Goal: Information Seeking & Learning: Learn about a topic

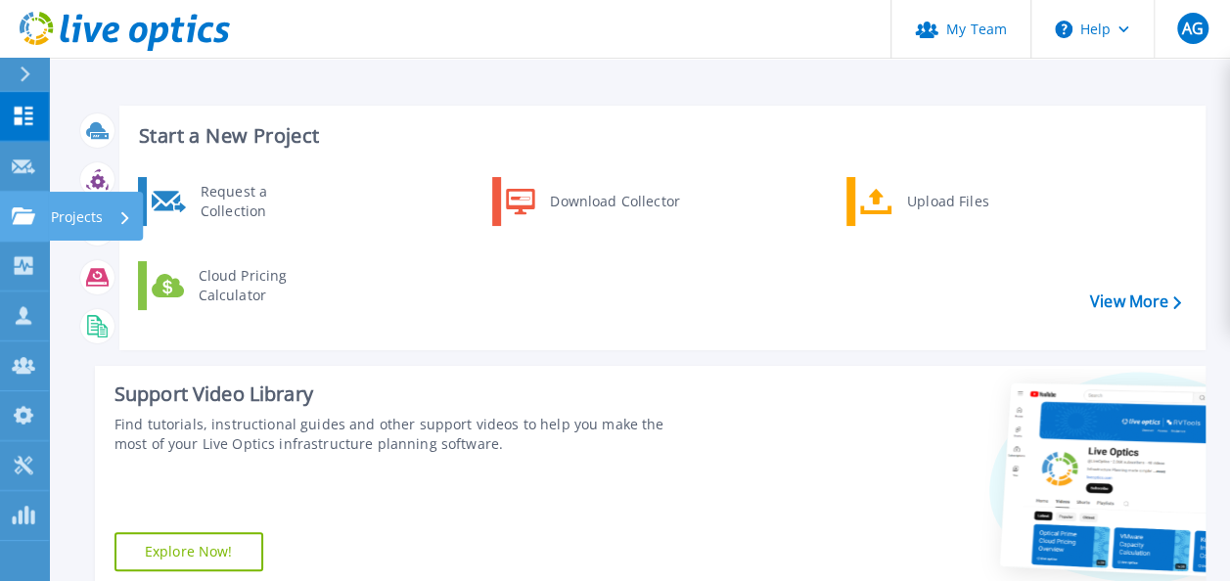
click at [100, 210] on p "Projects" at bounding box center [77, 217] width 52 height 51
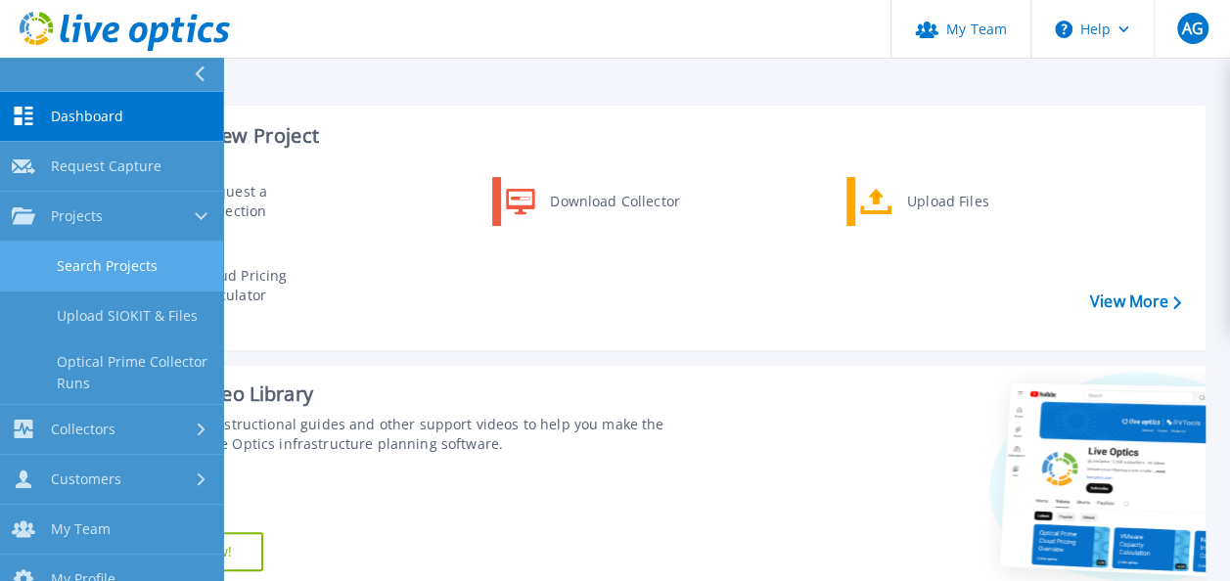
click at [111, 258] on link "Search Projects" at bounding box center [111, 267] width 223 height 50
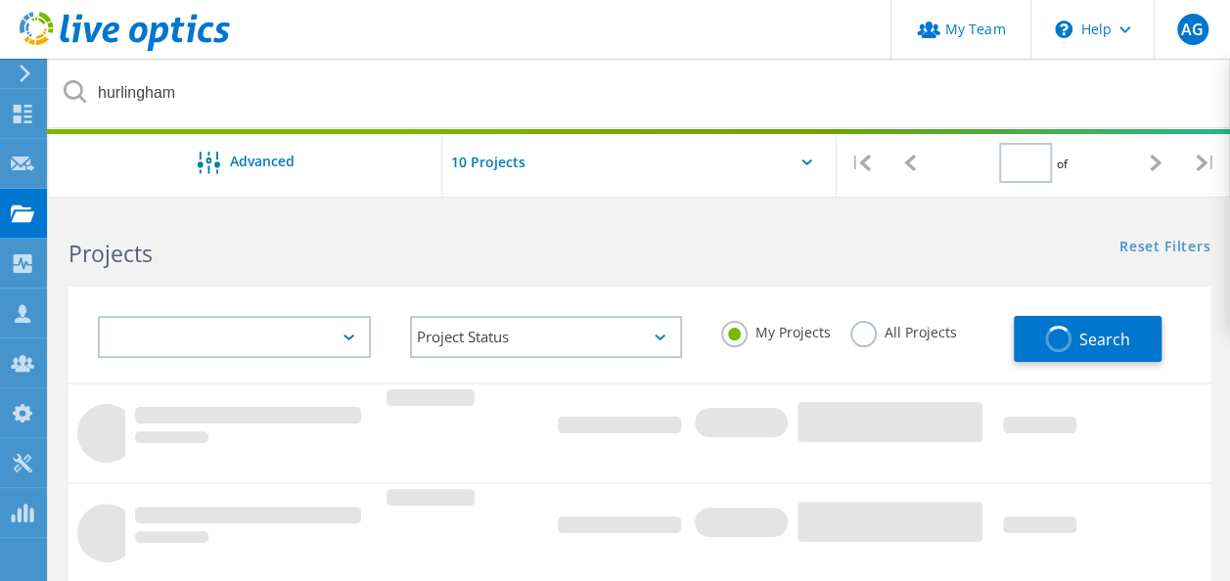
type input "1"
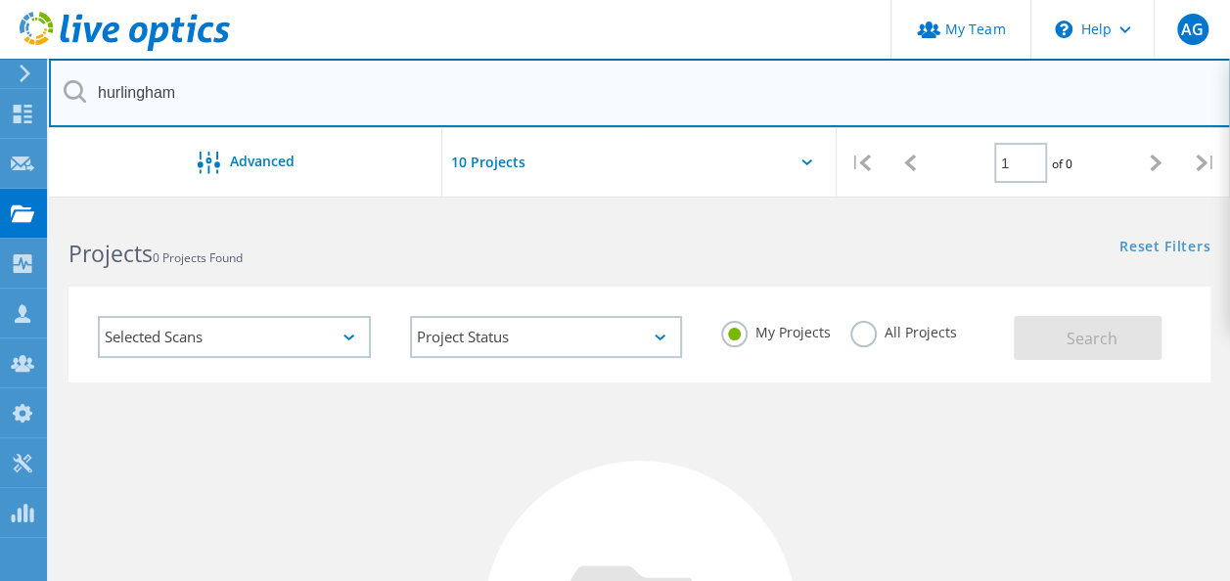
click at [267, 102] on input "hurlingham" at bounding box center [640, 93] width 1182 height 69
drag, startPoint x: 212, startPoint y: 98, endPoint x: 74, endPoint y: 94, distance: 138.0
click at [74, 94] on div "hurlingham" at bounding box center [639, 93] width 1181 height 69
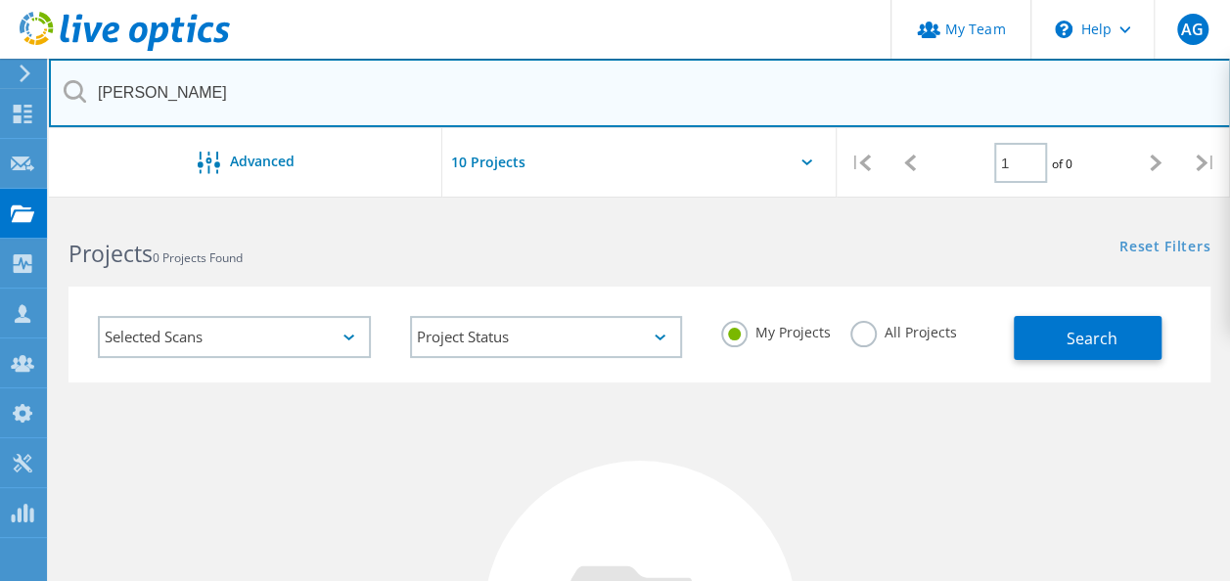
type input "[PERSON_NAME]"
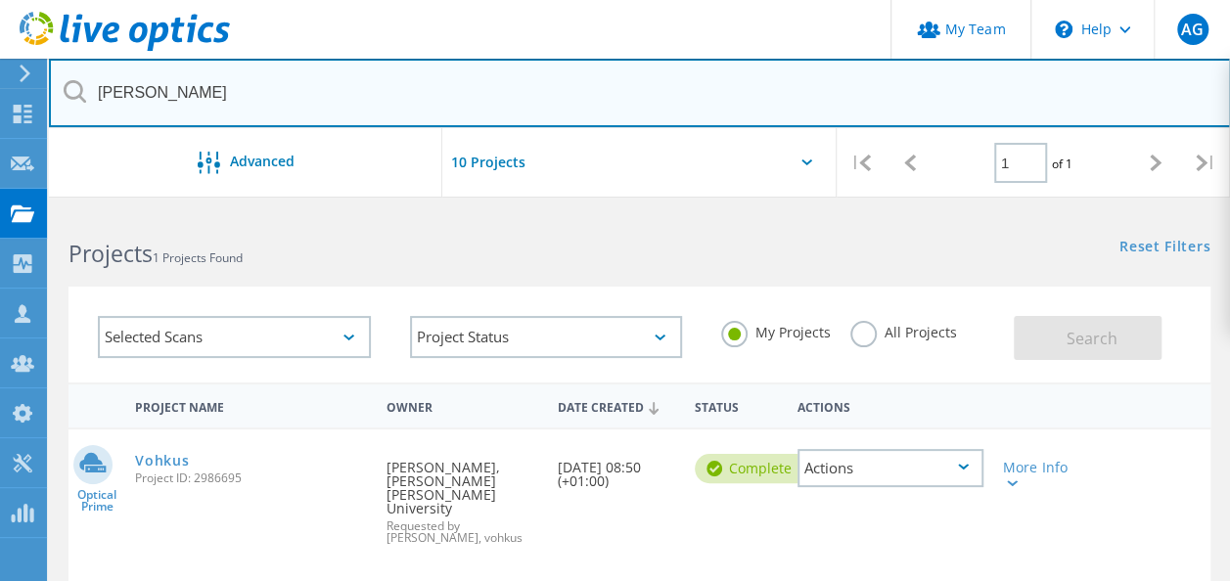
scroll to position [98, 0]
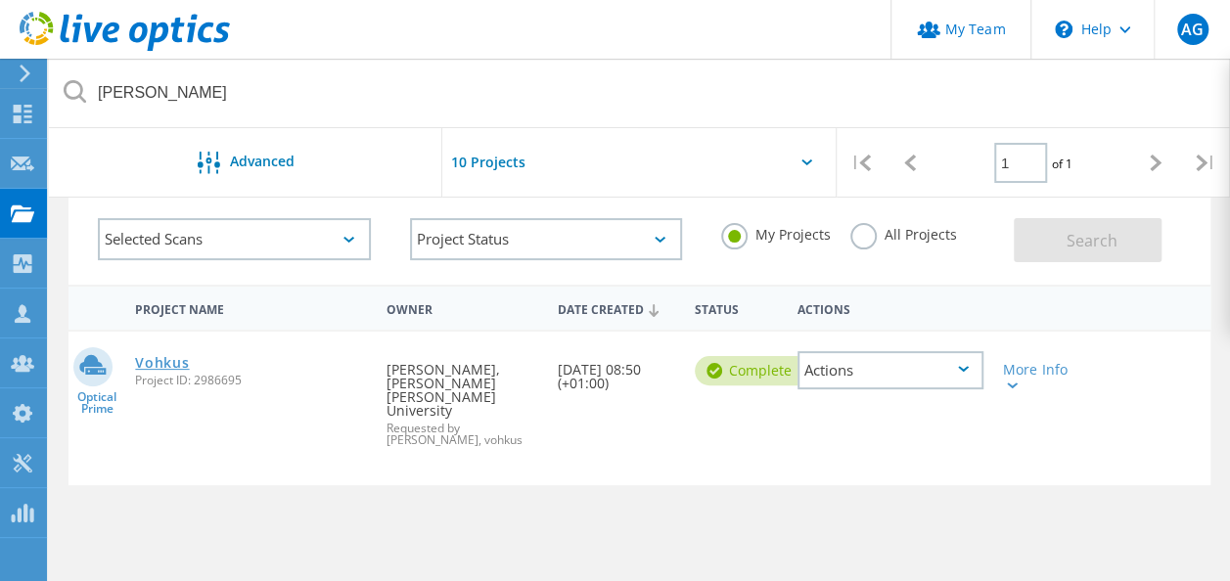
click at [149, 366] on link "Vohkus" at bounding box center [162, 363] width 54 height 14
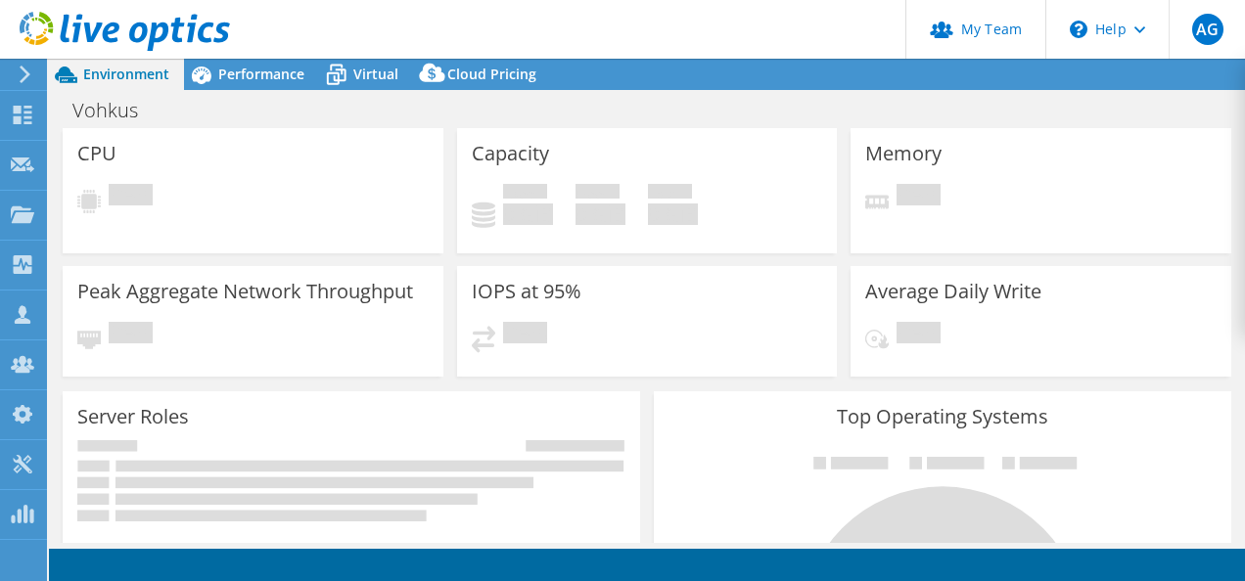
select select "EULondon"
select select "GBP"
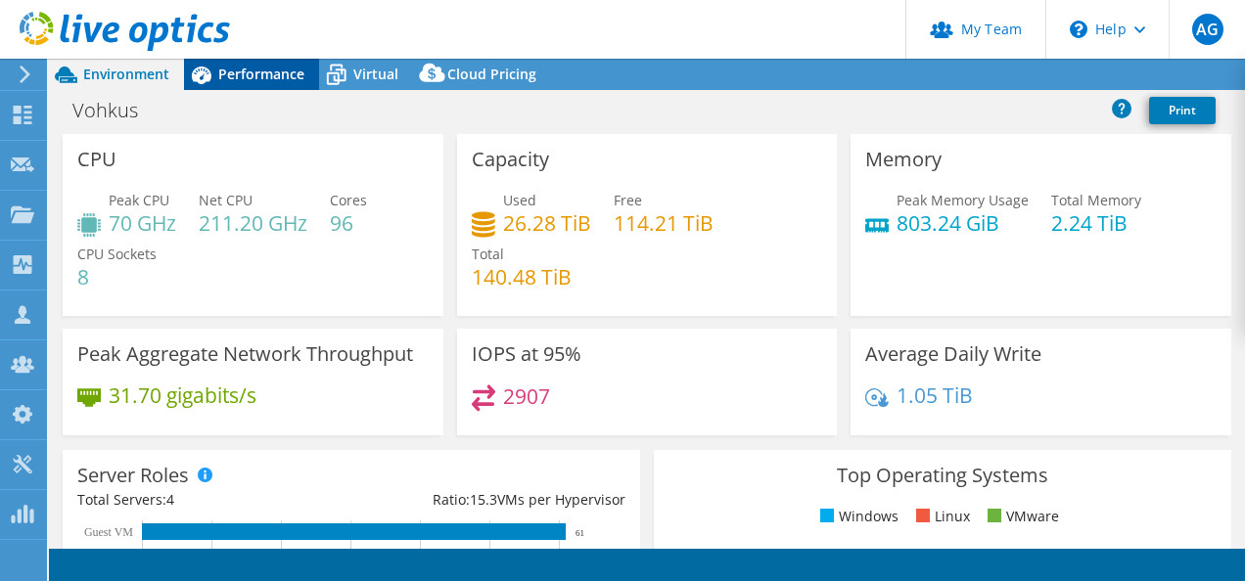
click at [290, 70] on span "Performance" at bounding box center [261, 74] width 86 height 19
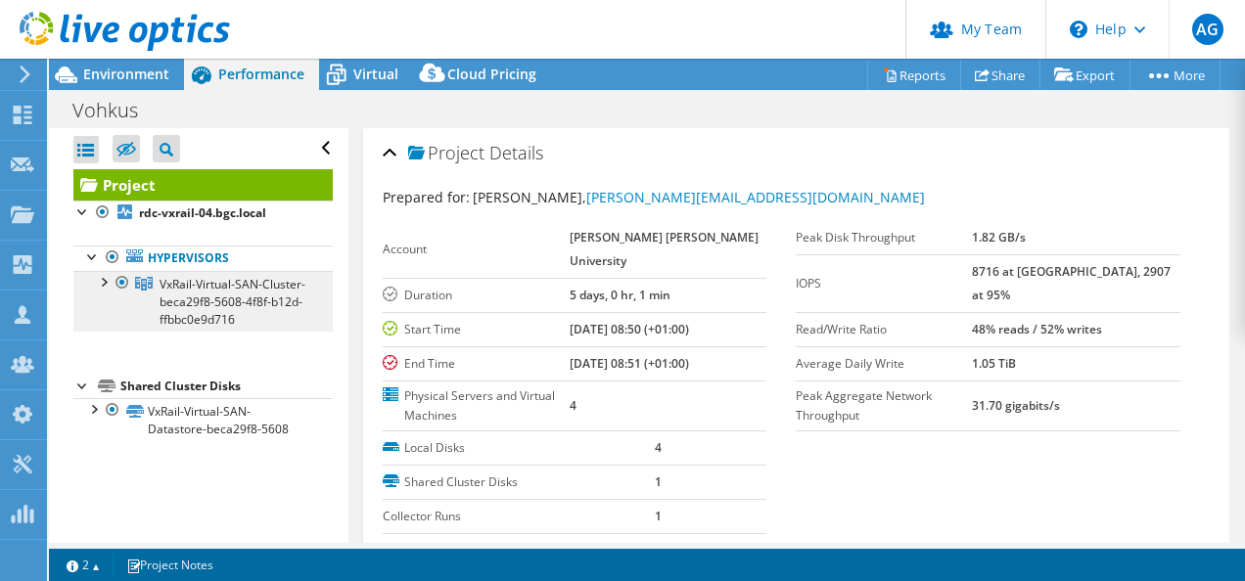
click at [194, 287] on span "VxRail-Virtual-SAN-Cluster-beca29f8-5608-4f8f-b12d-ffbbc0e9d716" at bounding box center [233, 302] width 146 height 52
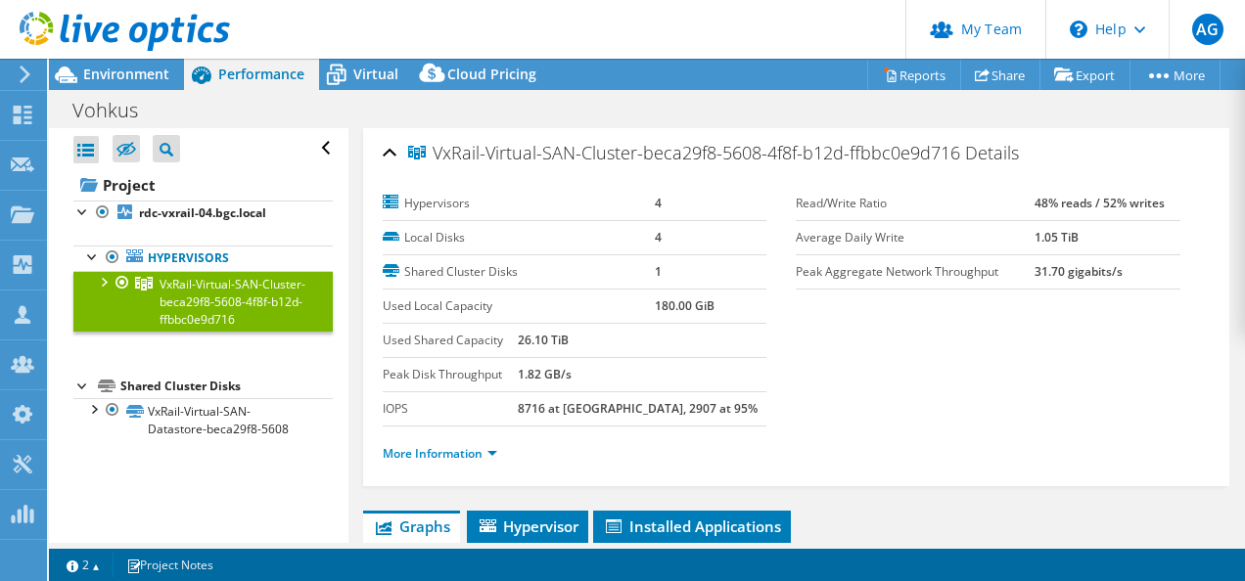
click at [105, 278] on div at bounding box center [103, 281] width 20 height 20
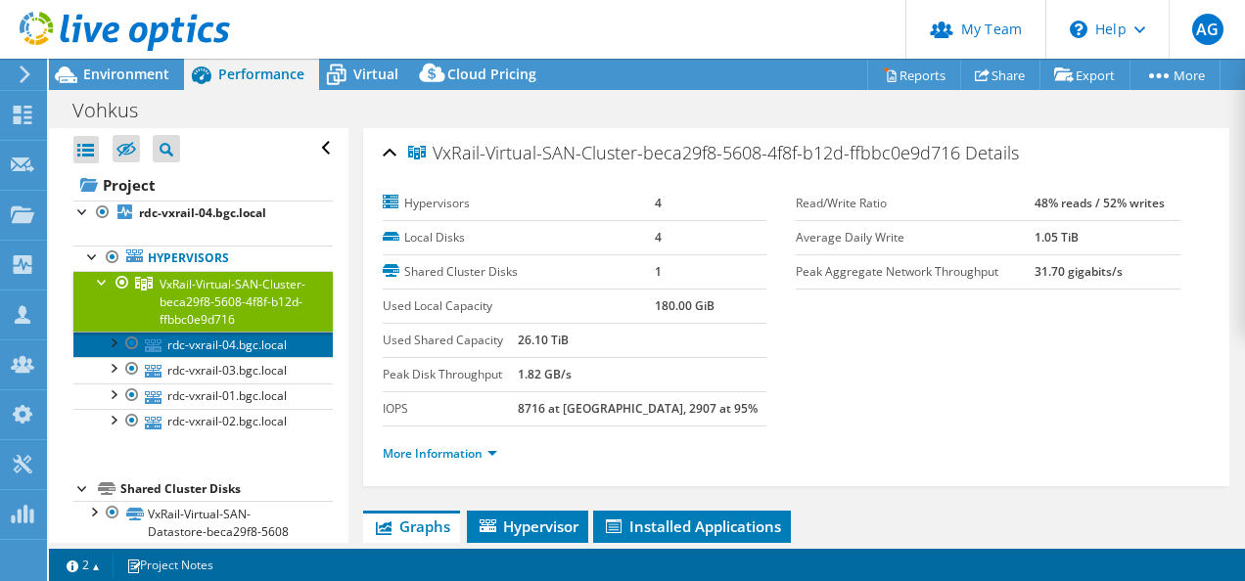
click at [224, 347] on link "rdc-vxrail-04.bgc.local" at bounding box center [202, 344] width 259 height 25
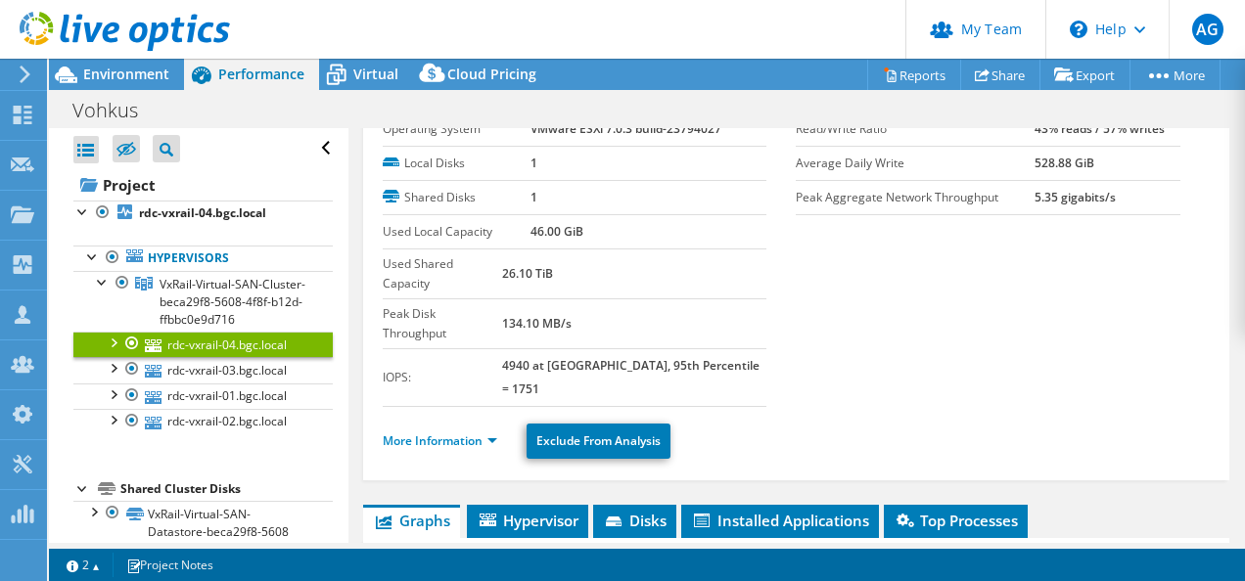
scroll to position [98, 0]
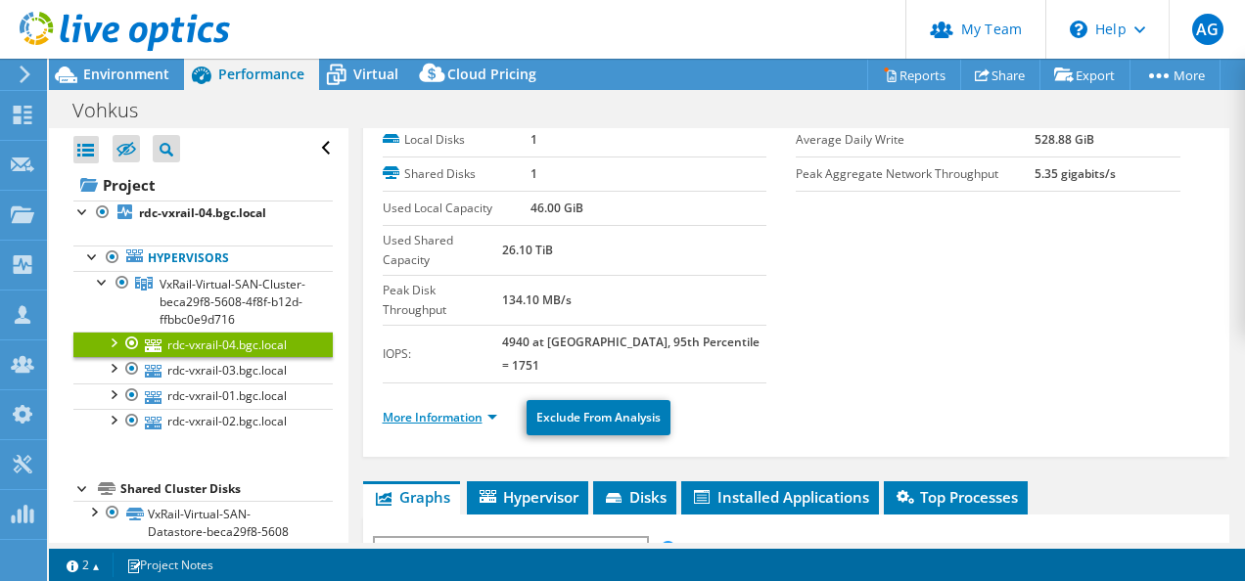
click at [493, 409] on link "More Information" at bounding box center [440, 417] width 114 height 17
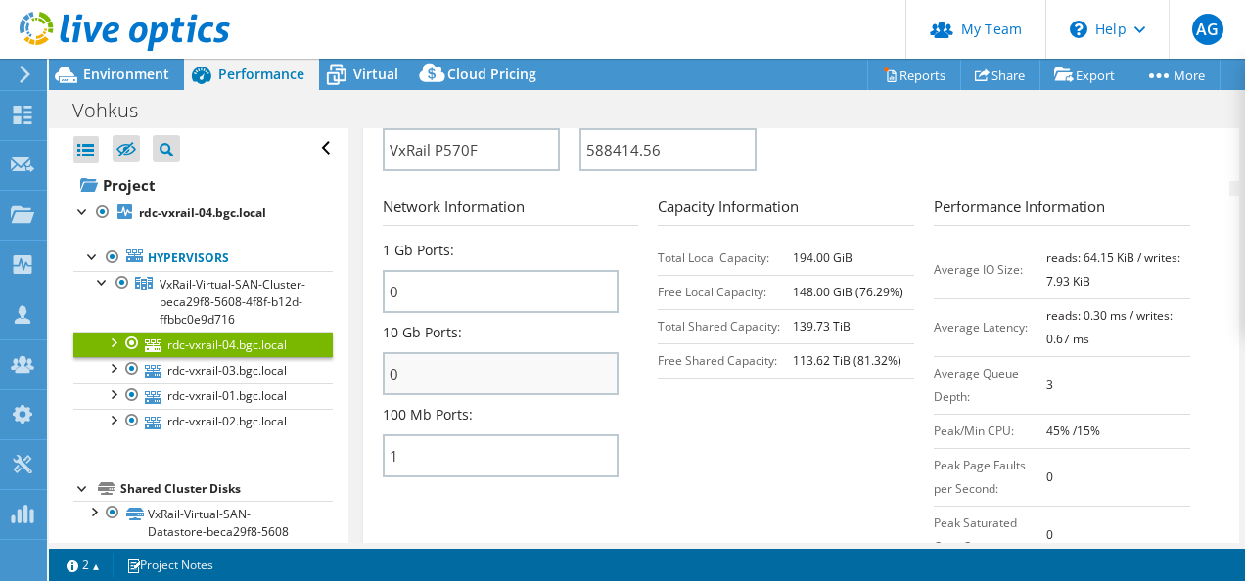
scroll to position [881, 0]
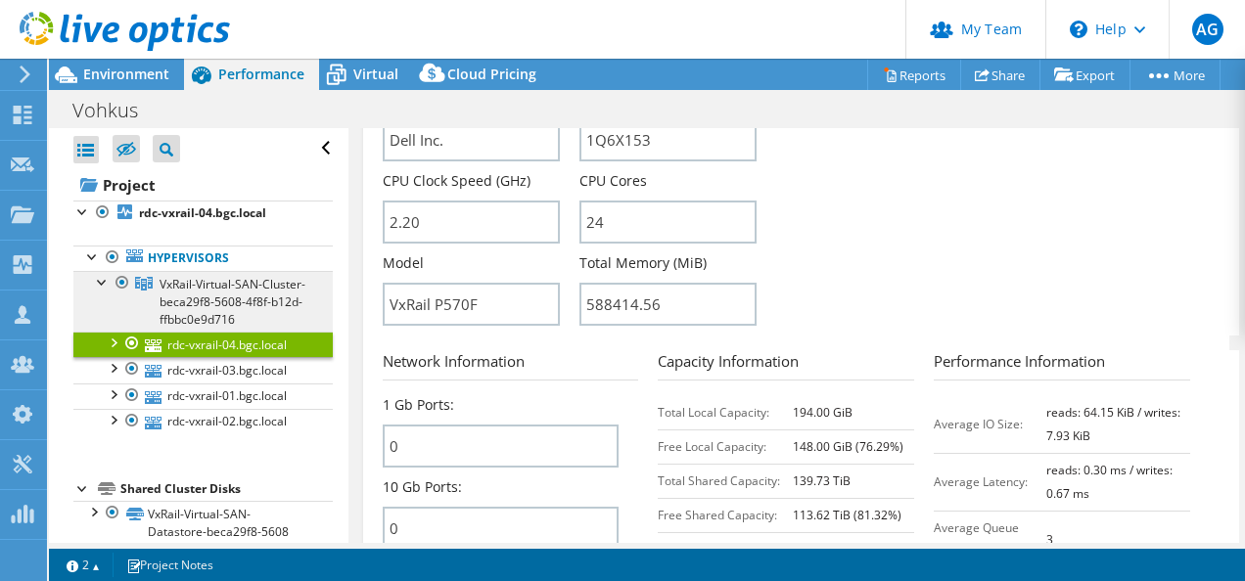
click at [209, 309] on link "VxRail-Virtual-SAN-Cluster-beca29f8-5608-4f8f-b12d-ffbbc0e9d716" at bounding box center [202, 301] width 259 height 61
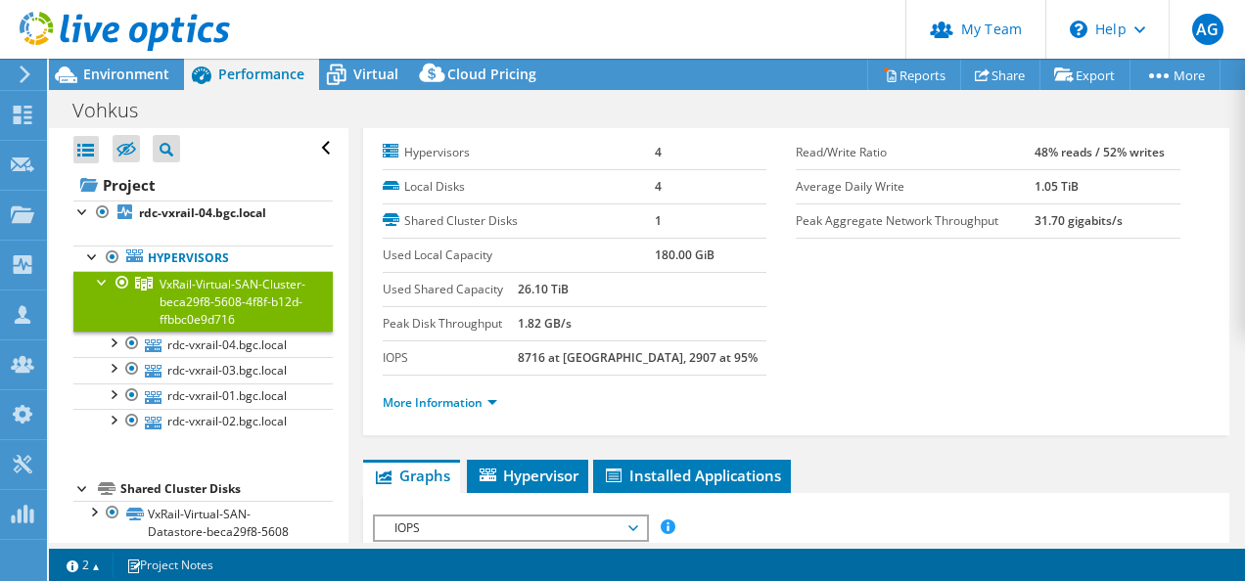
scroll to position [11, 0]
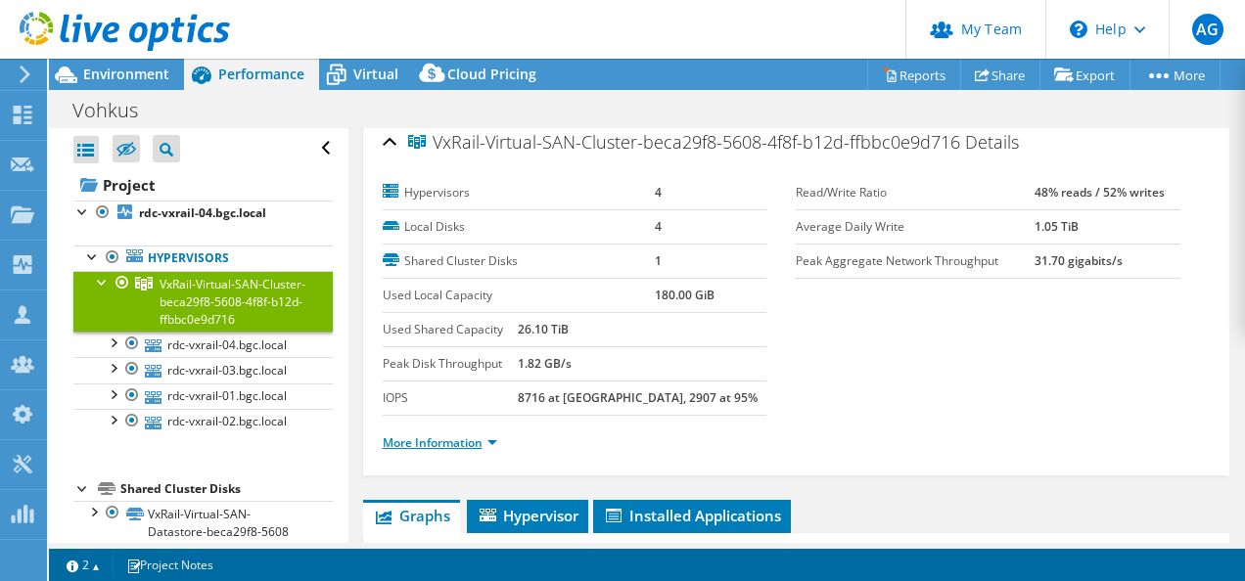
click at [487, 435] on link "More Information" at bounding box center [440, 443] width 114 height 17
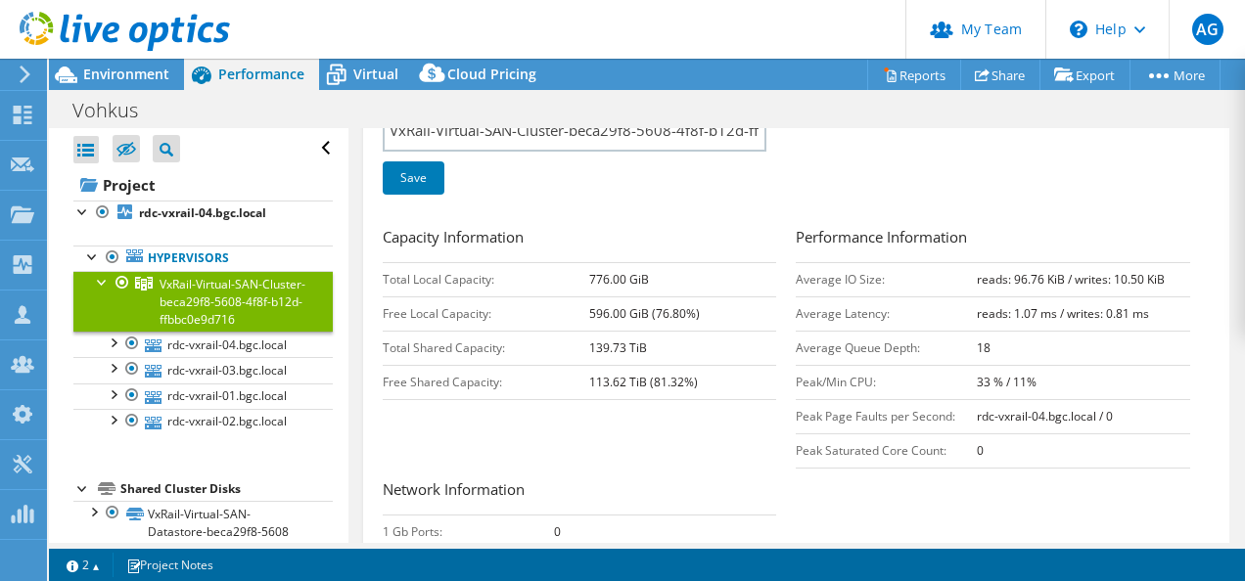
scroll to position [696, 0]
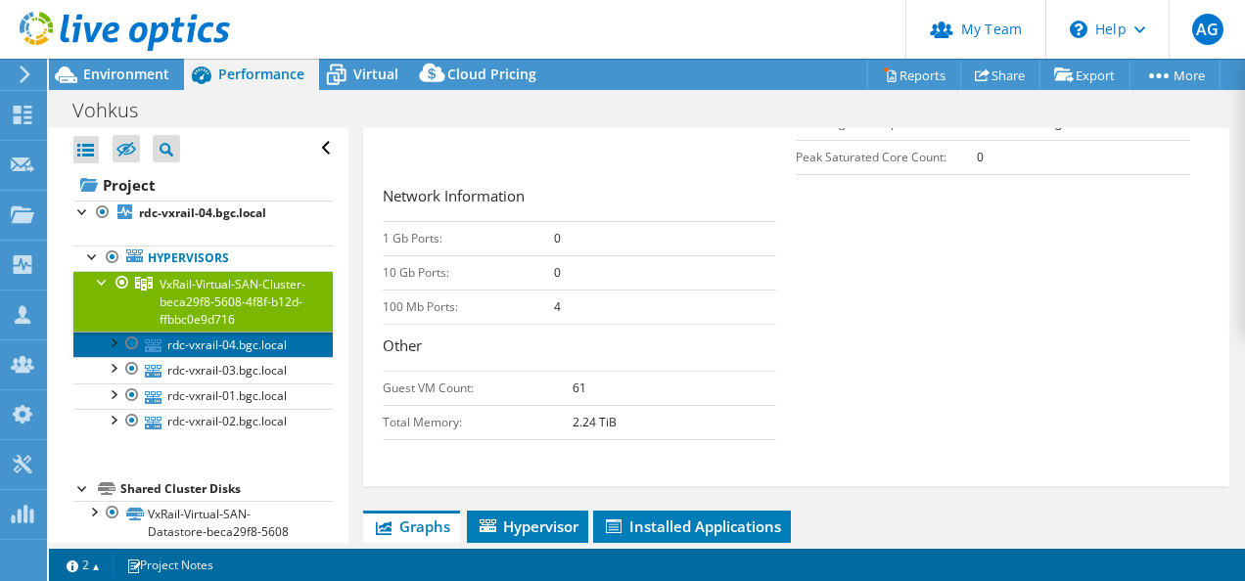
click at [197, 348] on link "rdc-vxrail-04.bgc.local" at bounding box center [202, 344] width 259 height 25
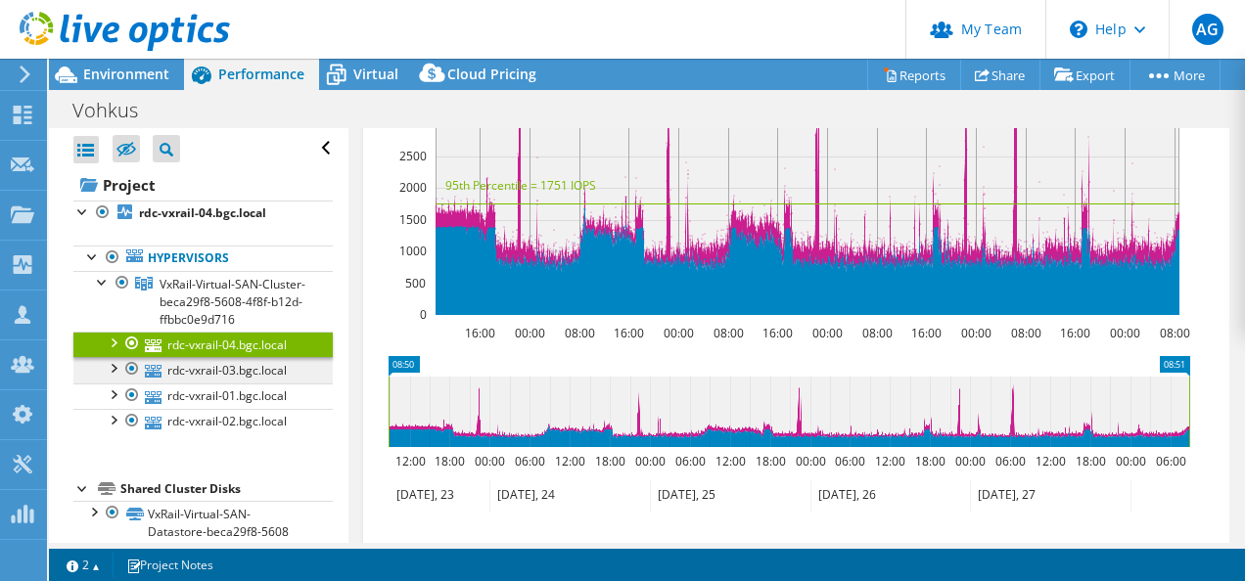
scroll to position [594, 0]
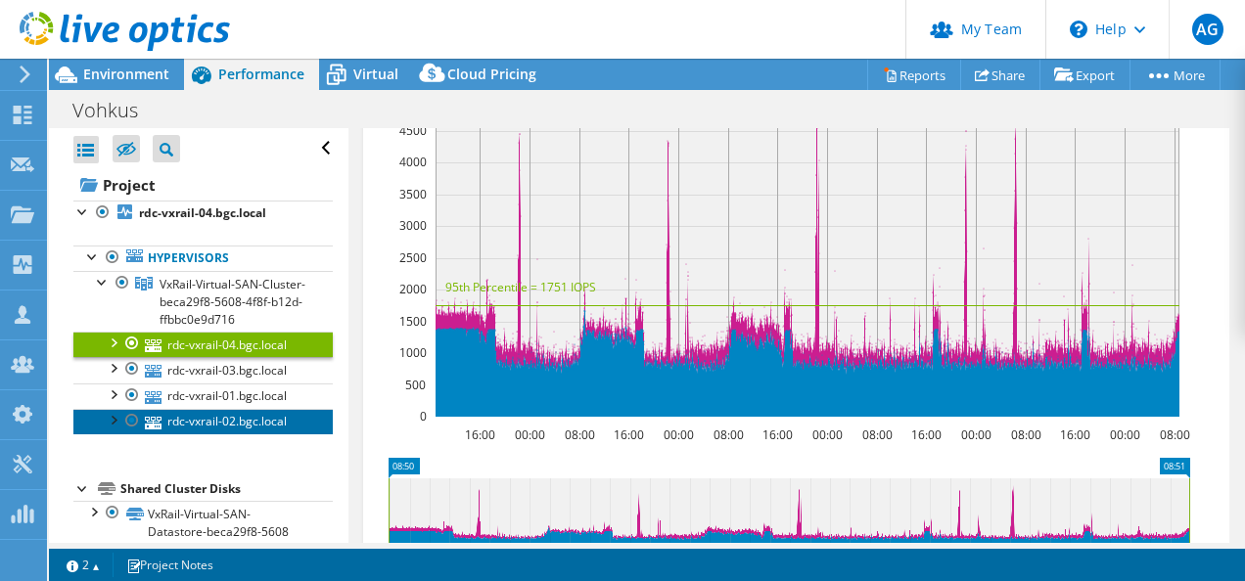
click at [221, 415] on link "rdc-vxrail-02.bgc.local" at bounding box center [202, 421] width 259 height 25
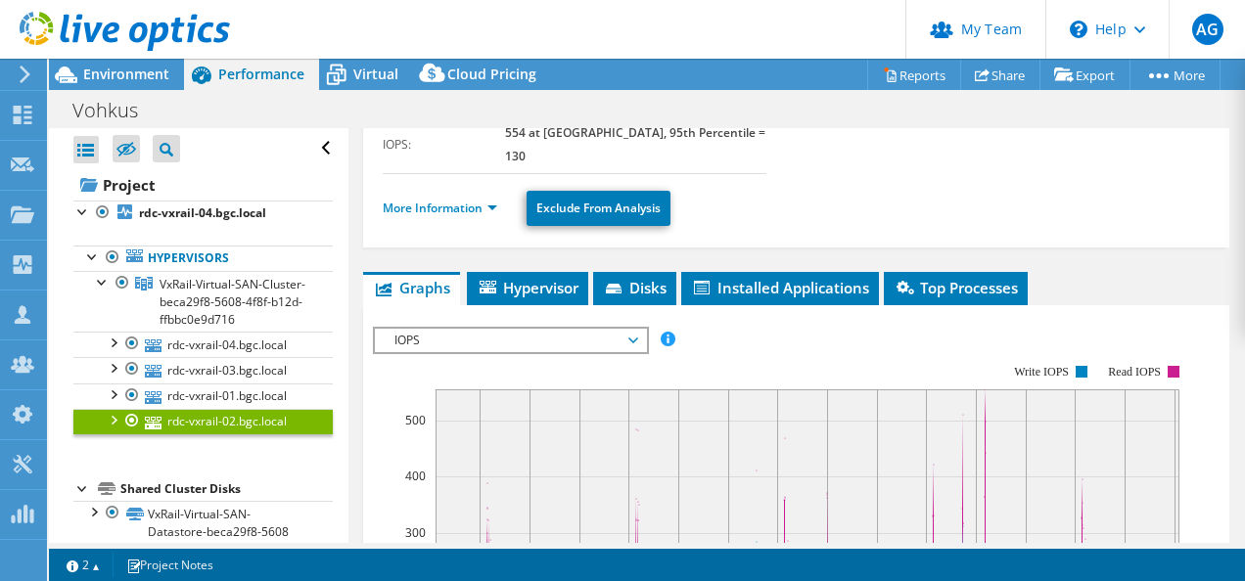
scroll to position [203, 0]
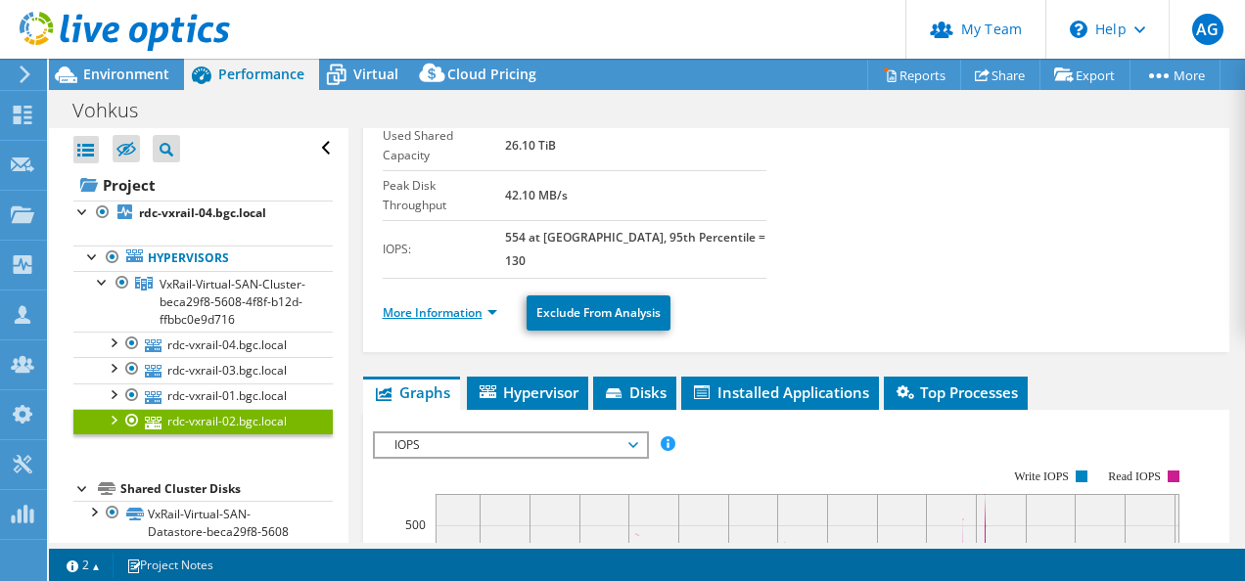
click at [491, 304] on link "More Information" at bounding box center [440, 312] width 114 height 17
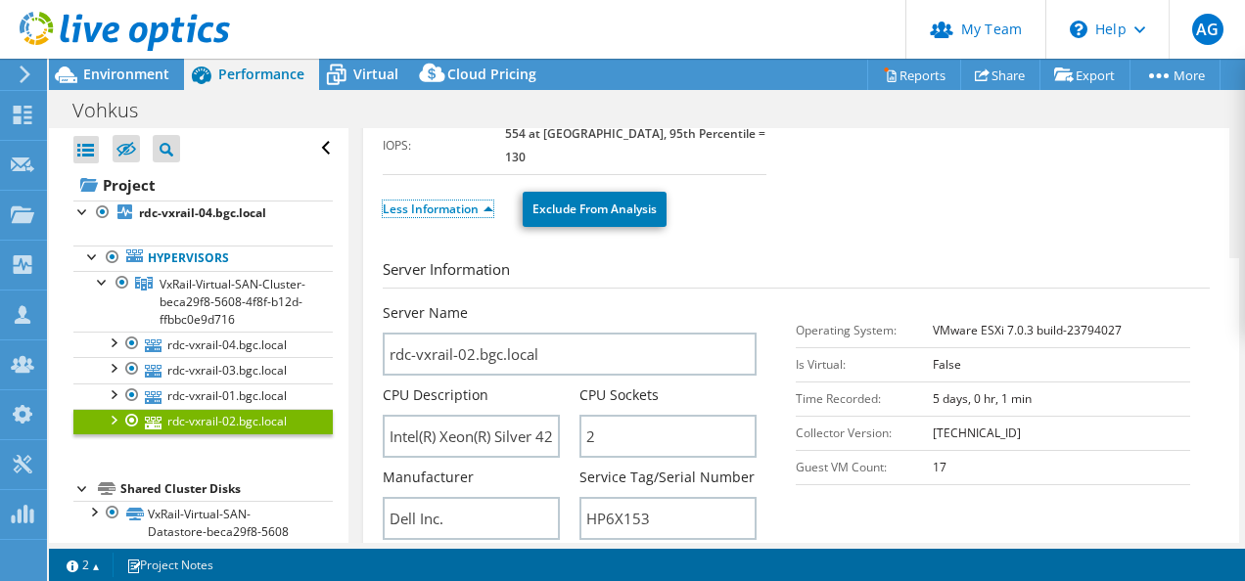
scroll to position [300, 0]
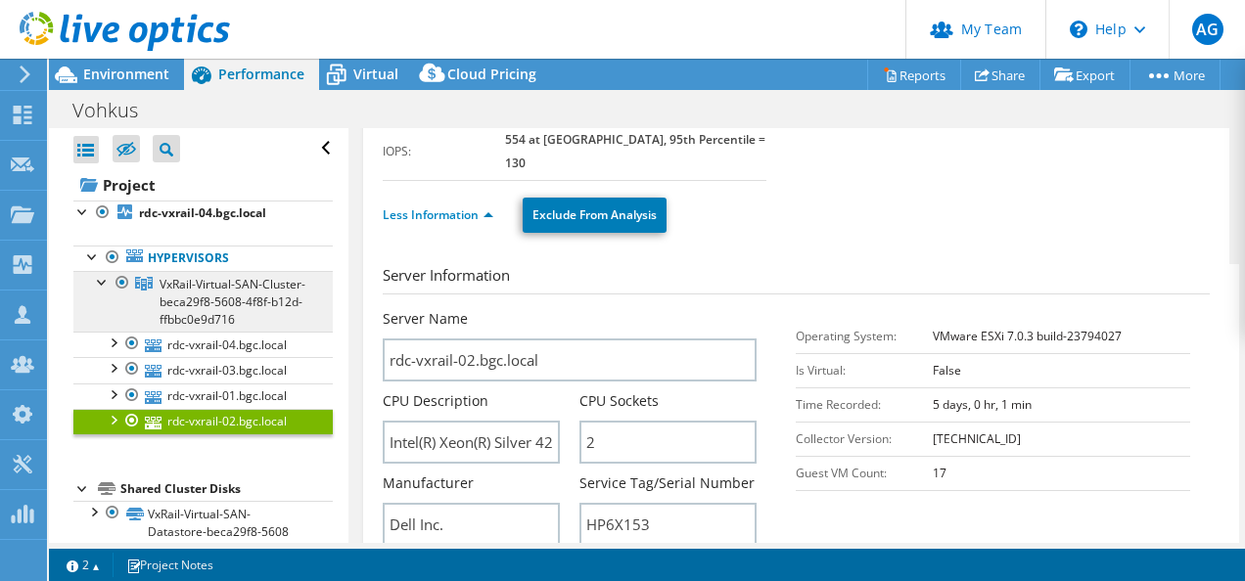
click at [200, 288] on span "VxRail-Virtual-SAN-Cluster-beca29f8-5608-4f8f-b12d-ffbbc0e9d716" at bounding box center [233, 302] width 146 height 52
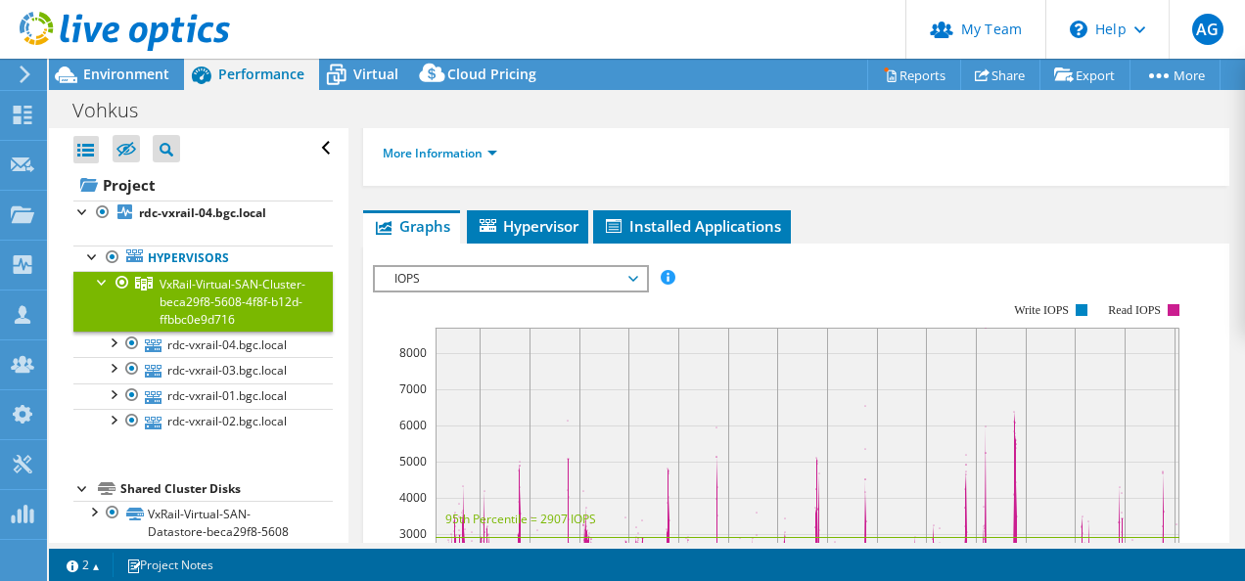
click at [521, 280] on span "IOPS" at bounding box center [511, 278] width 252 height 23
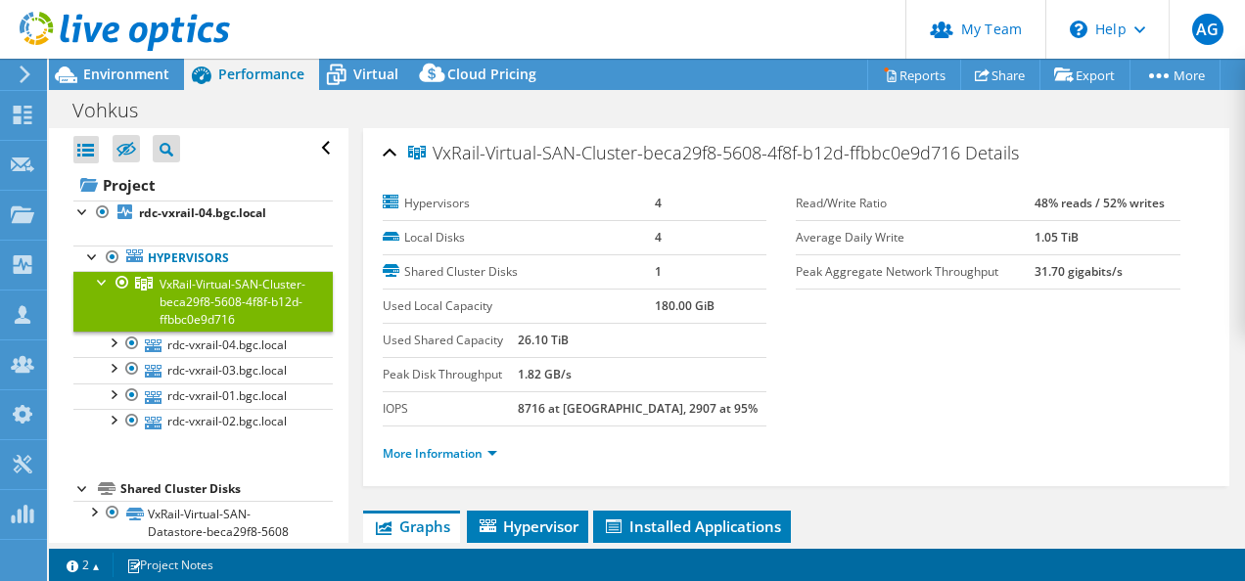
scroll to position [0, 0]
click at [236, 213] on b "rdc-vxrail-04.bgc.local" at bounding box center [202, 213] width 127 height 17
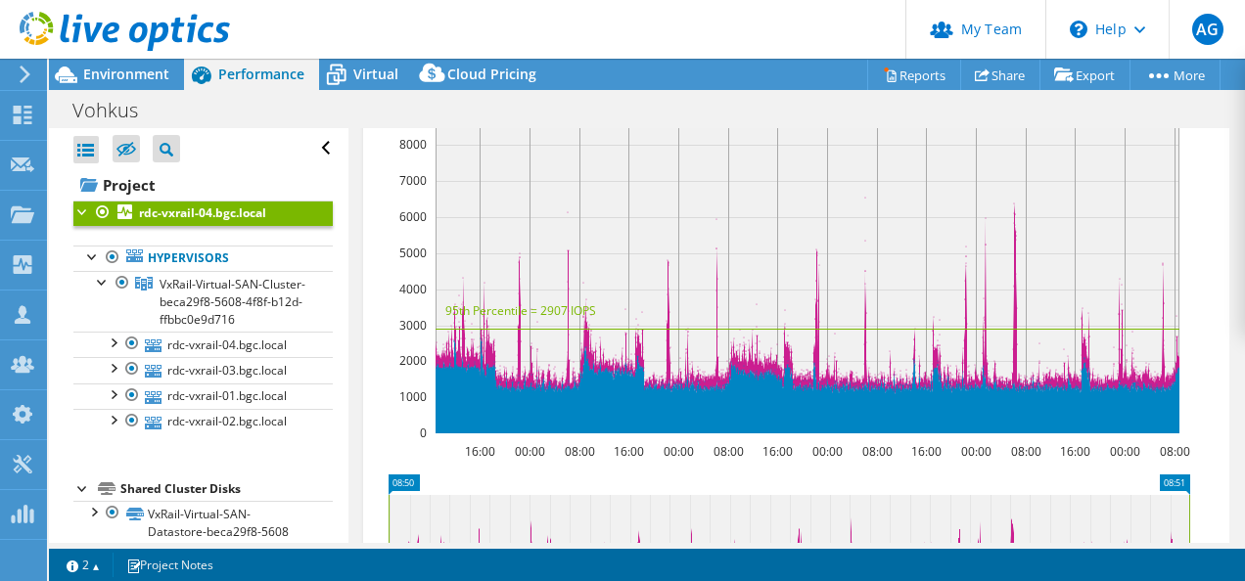
scroll to position [587, 0]
